Goal: Share content

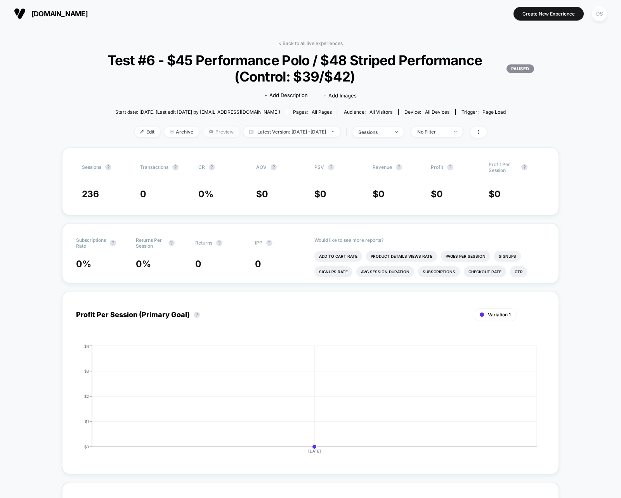
click at [204, 129] on span "Preview" at bounding box center [221, 132] width 37 height 10
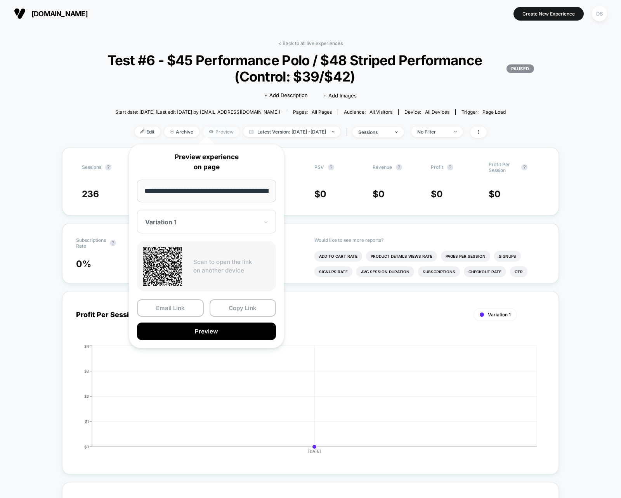
scroll to position [0, 54]
drag, startPoint x: 203, startPoint y: 192, endPoint x: 301, endPoint y: 191, distance: 97.9
click at [301, 191] on body "[DOMAIN_NAME] Create New Experience DS [DOMAIN_NAME] < Back to all live experie…" at bounding box center [310, 249] width 621 height 498
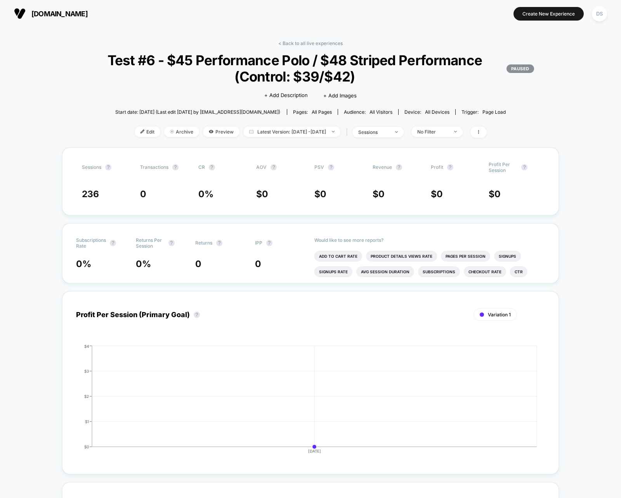
click at [205, 137] on div "Edit Archive Preview Latest Version: [DATE] - [DATE] | sessions No Filter" at bounding box center [310, 132] width 497 height 11
click at [205, 133] on span "Preview" at bounding box center [221, 132] width 37 height 10
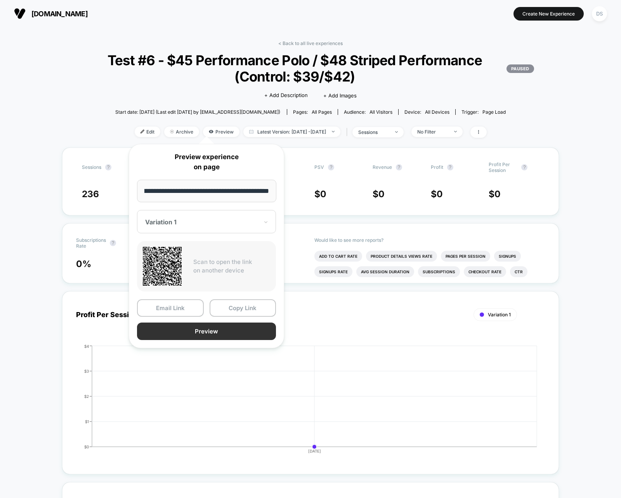
click at [191, 331] on button "Preview" at bounding box center [206, 331] width 139 height 17
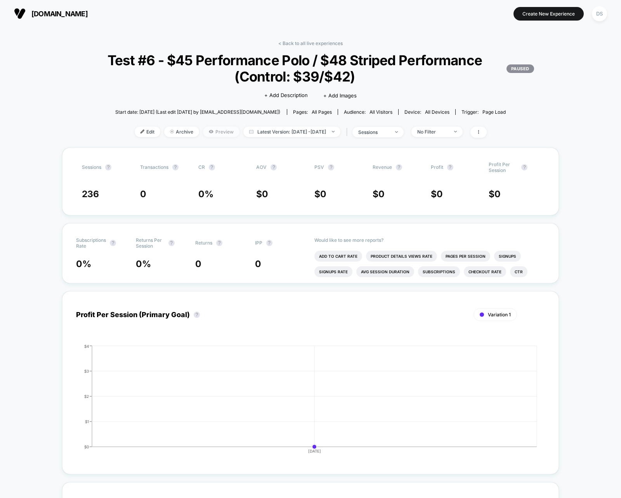
click at [203, 135] on span "Preview" at bounding box center [221, 132] width 37 height 10
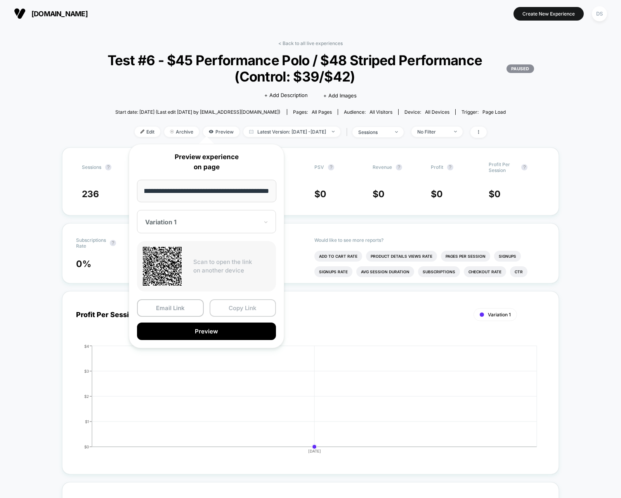
scroll to position [0, 0]
click at [219, 315] on button "Copy Link" at bounding box center [243, 307] width 67 height 17
